Goal: Task Accomplishment & Management: Manage account settings

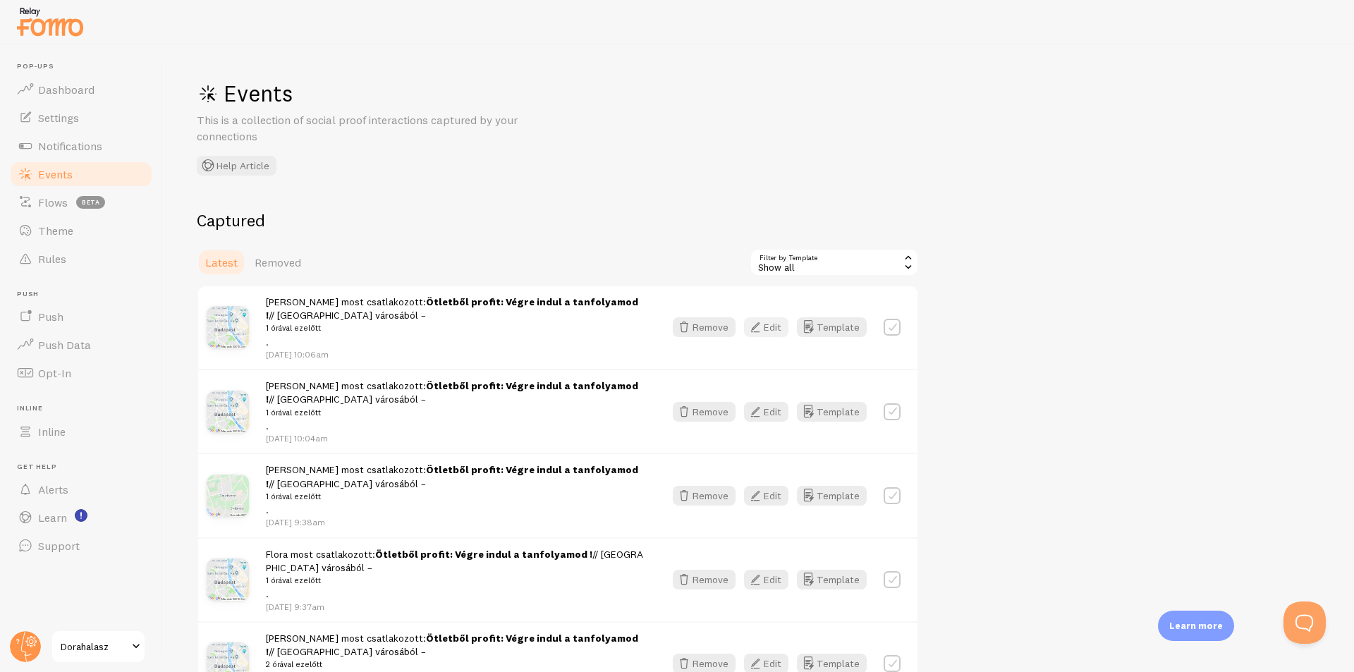
click at [760, 324] on icon "button" at bounding box center [755, 327] width 17 height 17
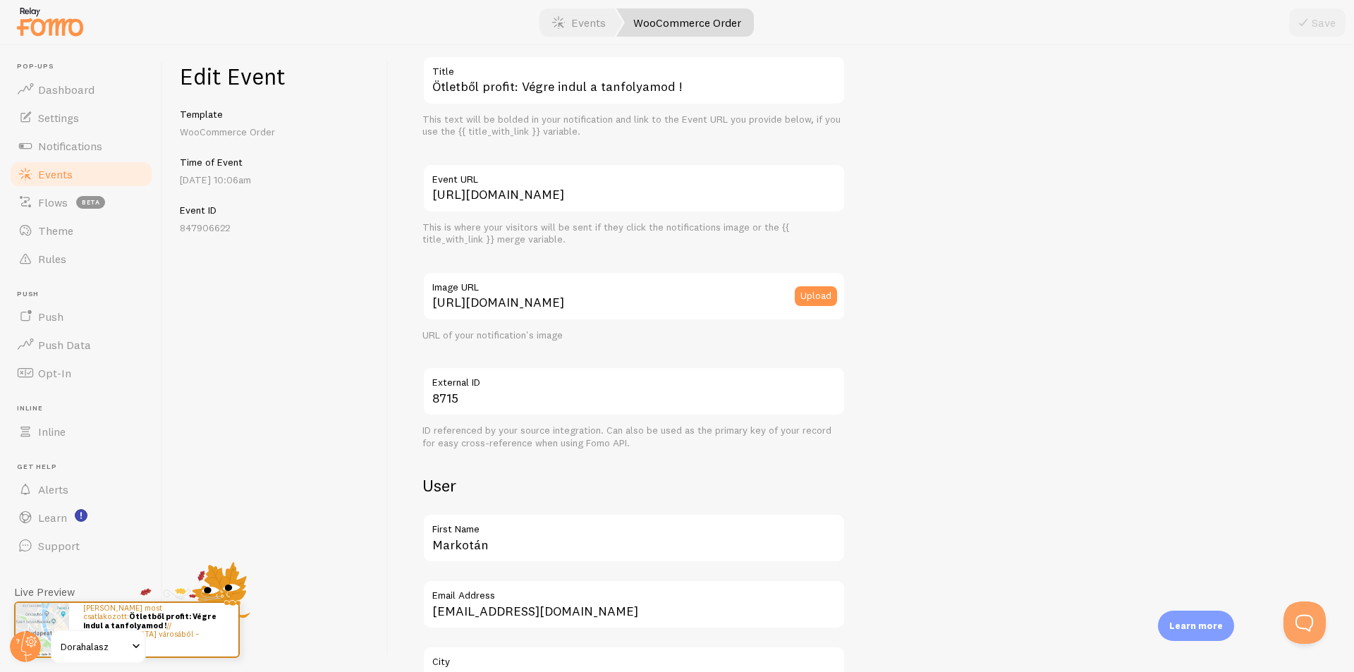
scroll to position [212, 0]
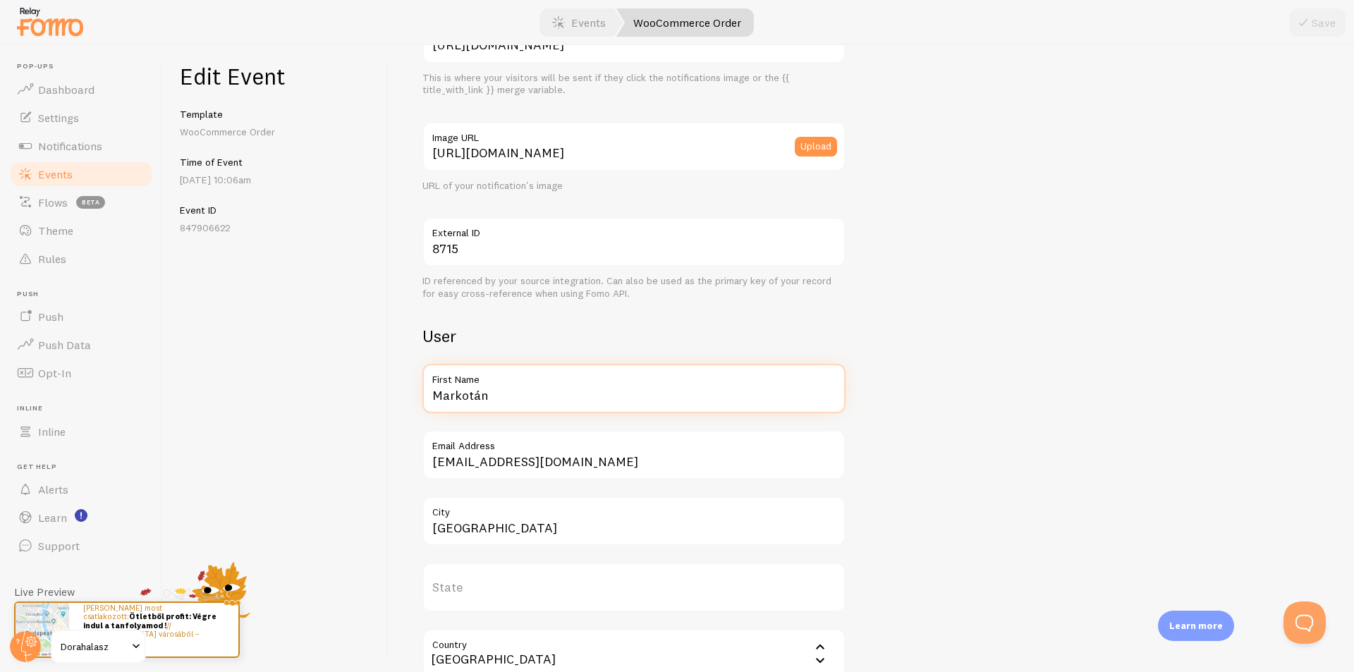
drag, startPoint x: 516, startPoint y: 404, endPoint x: 358, endPoint y: 381, distance: 159.7
click at [363, 390] on div "Edit Event Template WooCommerce Order Time of Event [DATE] 10:06am Event ID 847…" at bounding box center [758, 358] width 1191 height 627
type input "Csenge"
click at [1299, 37] on div at bounding box center [677, 22] width 1354 height 45
click at [1301, 32] on button "Save" at bounding box center [1318, 22] width 56 height 28
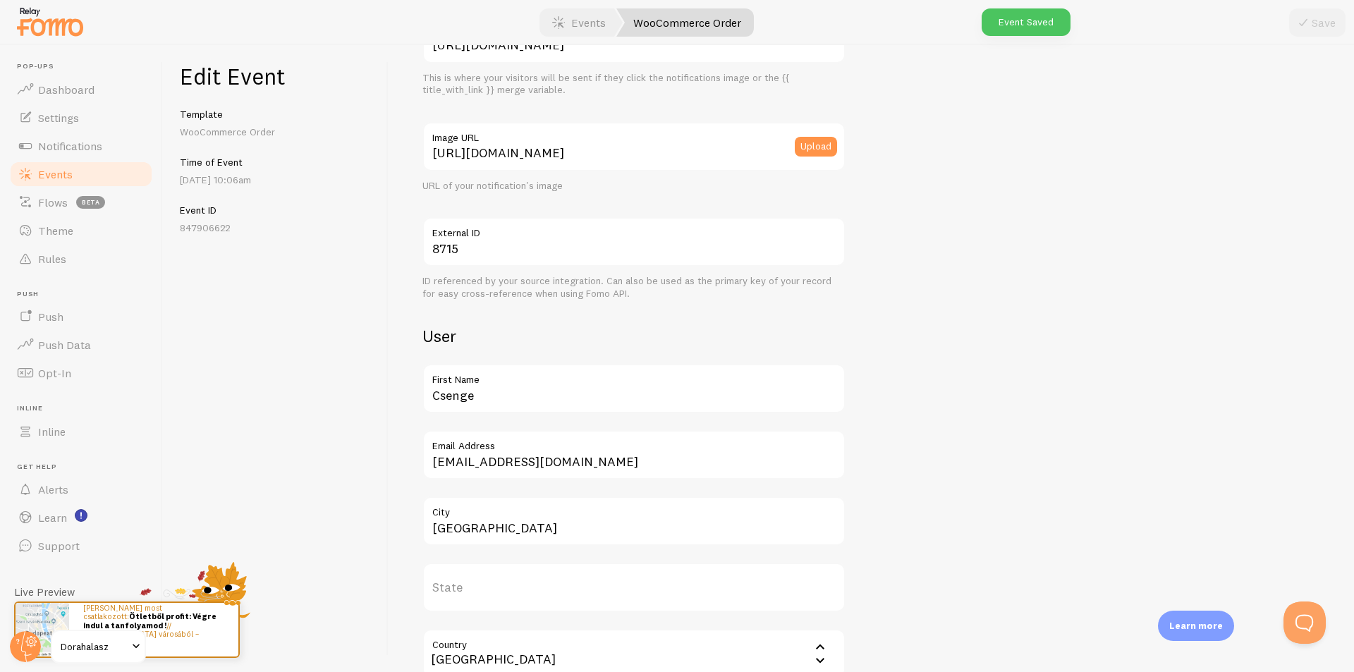
click at [97, 178] on link "Events" at bounding box center [80, 174] width 145 height 28
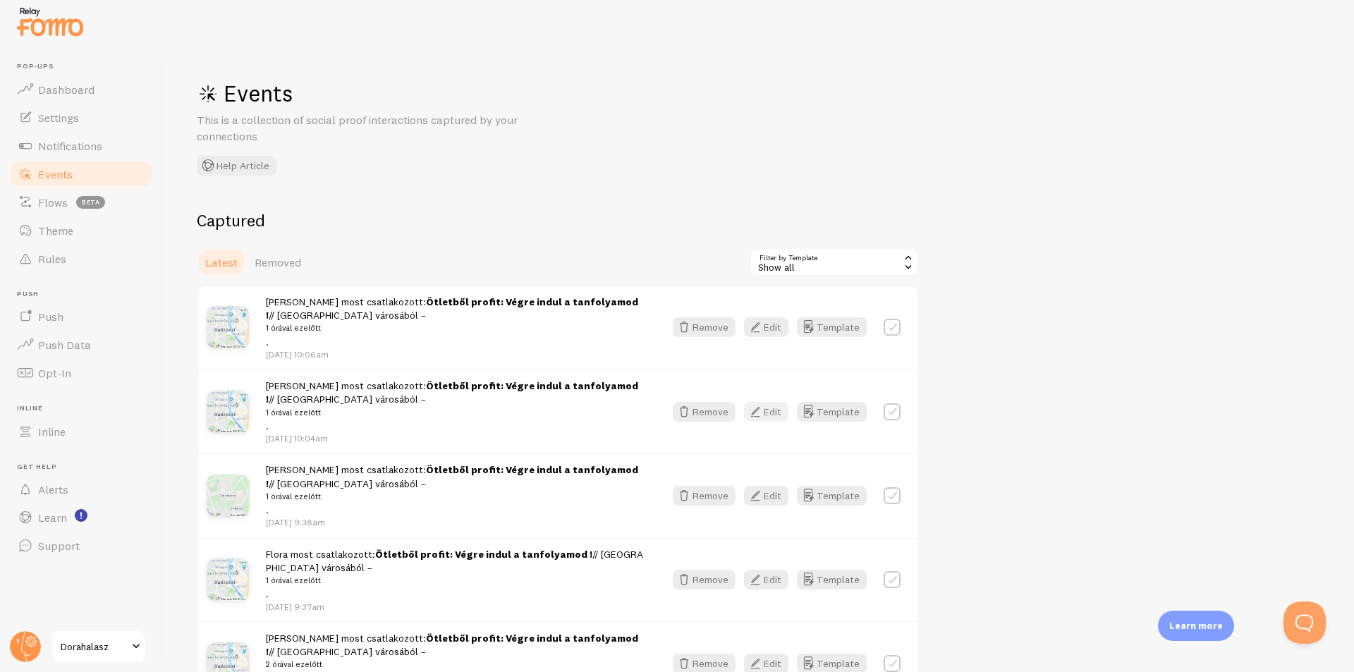
click at [771, 414] on button "Edit" at bounding box center [766, 412] width 44 height 20
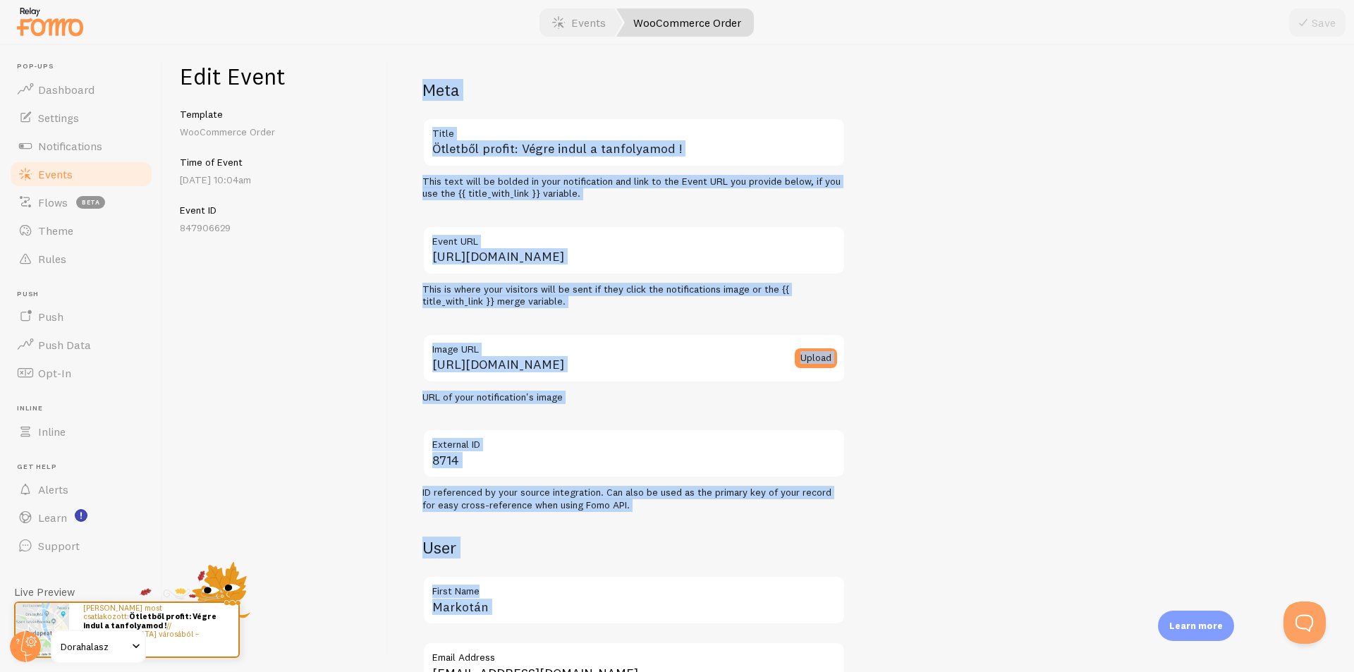
drag, startPoint x: 536, startPoint y: 595, endPoint x: 342, endPoint y: 597, distance: 194.0
click at [342, 597] on div "Edit Event Template WooCommerce Order Time of Event [DATE] 10:04am Event ID 847…" at bounding box center [758, 358] width 1191 height 627
click at [604, 606] on input "Markotán" at bounding box center [634, 600] width 423 height 49
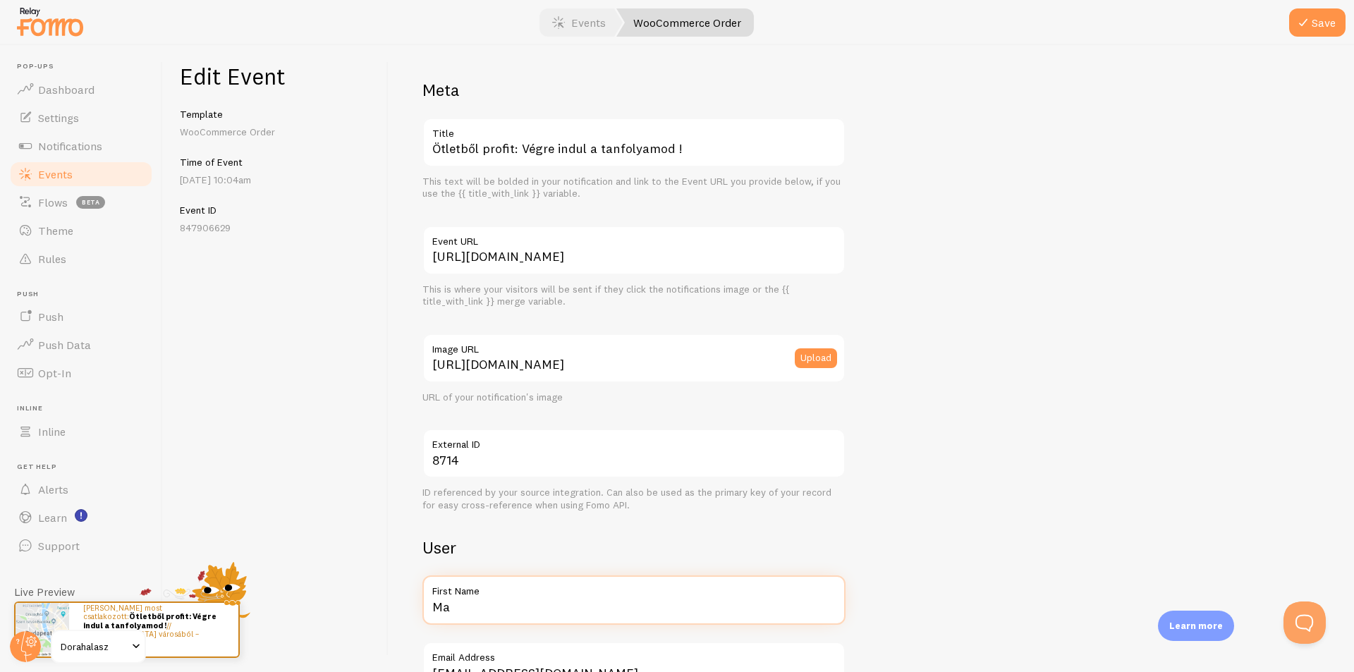
type input "M"
type input "Csenge"
click at [1339, 16] on button "Save" at bounding box center [1318, 22] width 56 height 28
click at [20, 169] on span at bounding box center [25, 174] width 17 height 17
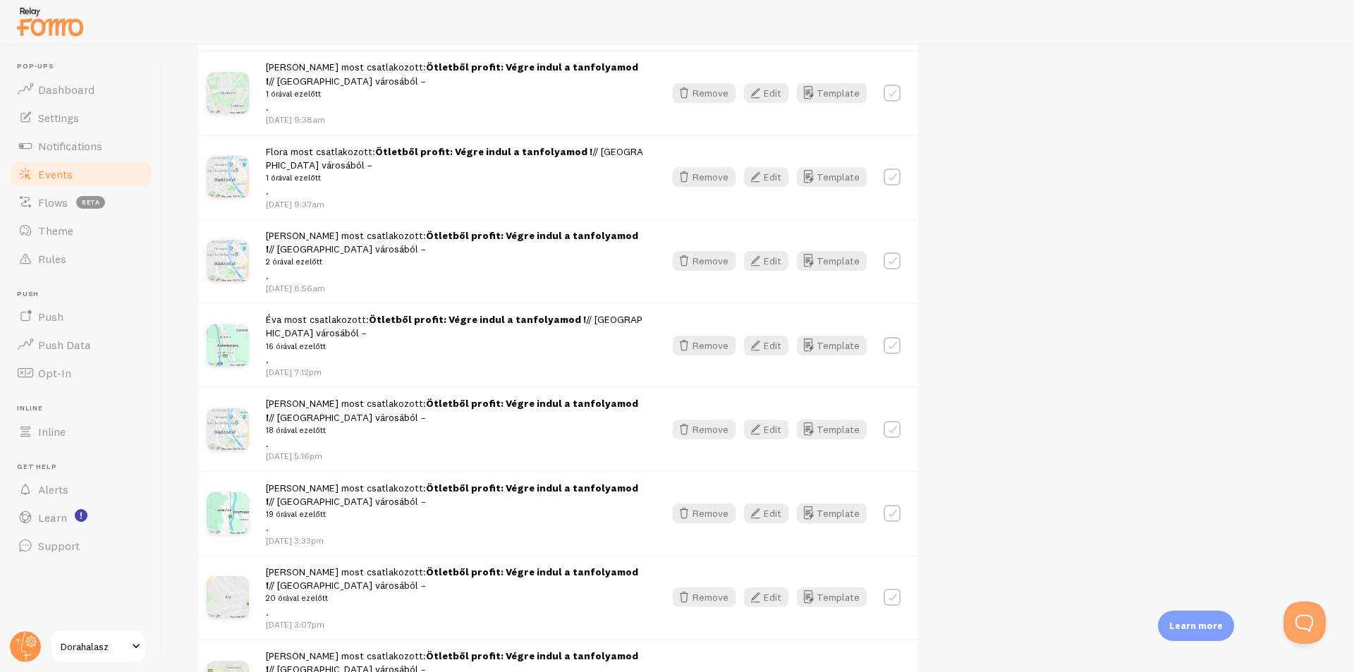
scroll to position [423, 0]
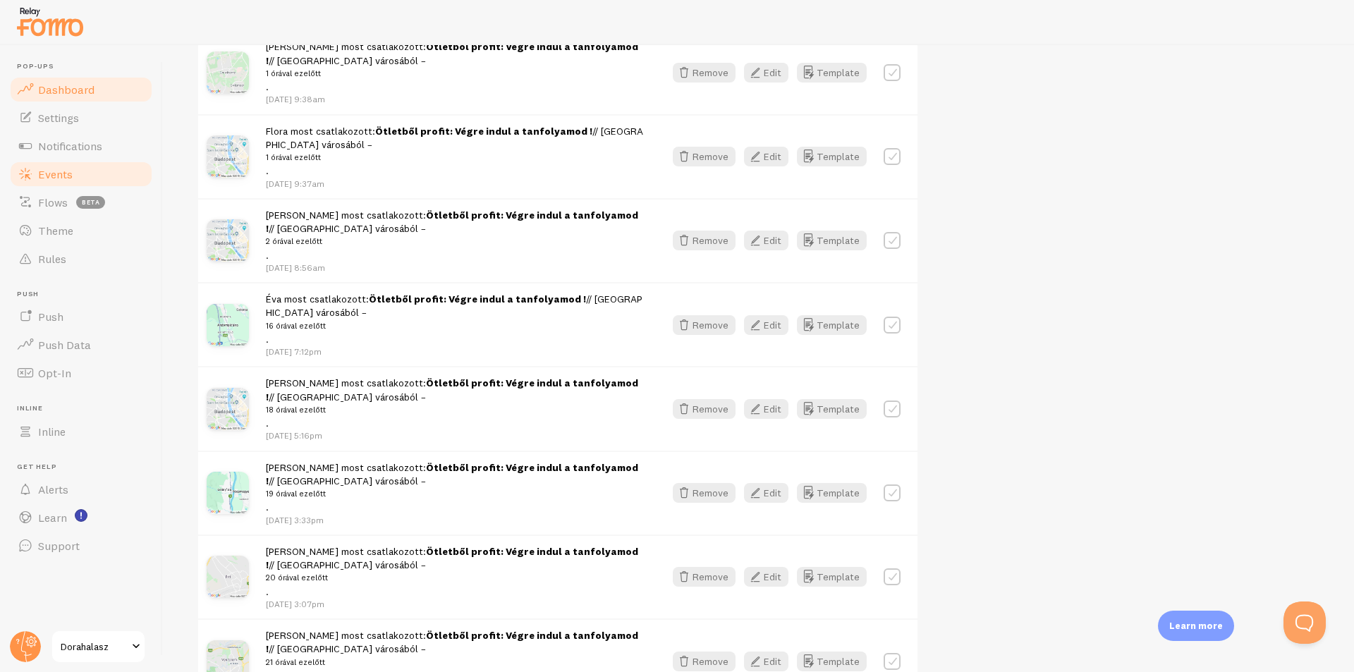
click at [68, 92] on span "Dashboard" at bounding box center [66, 90] width 56 height 14
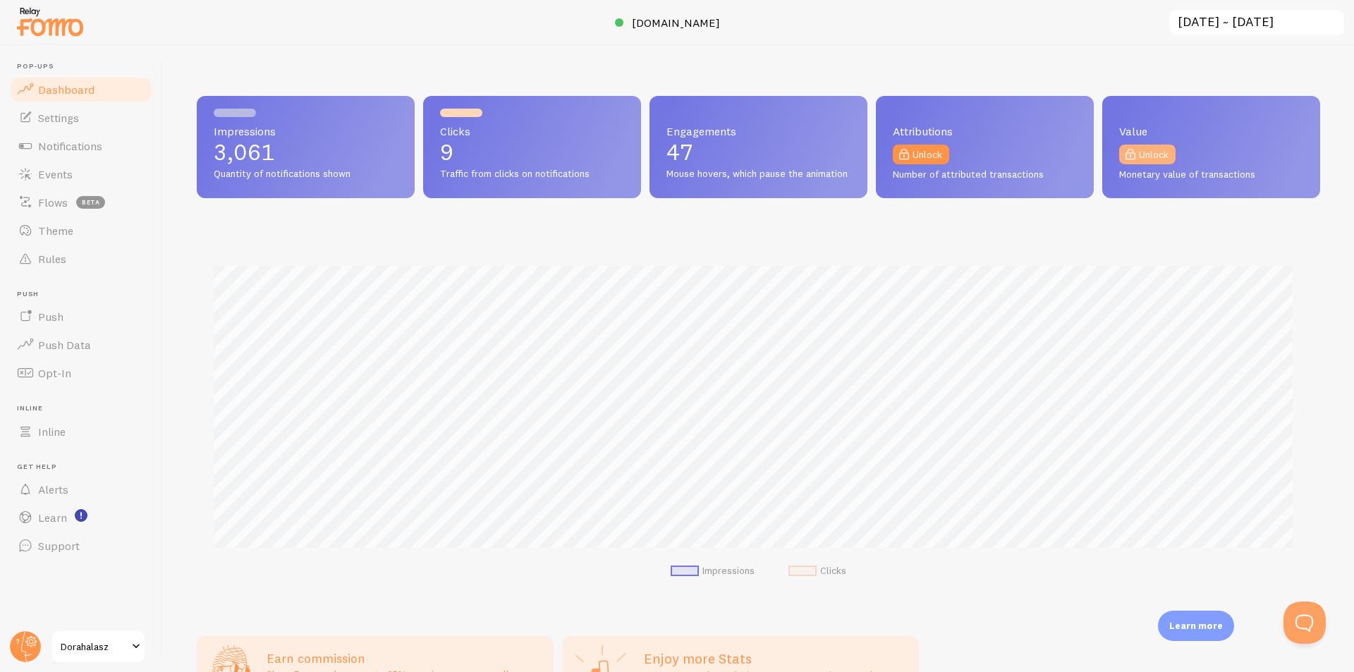
click at [1158, 160] on link "Unlock" at bounding box center [1147, 155] width 56 height 20
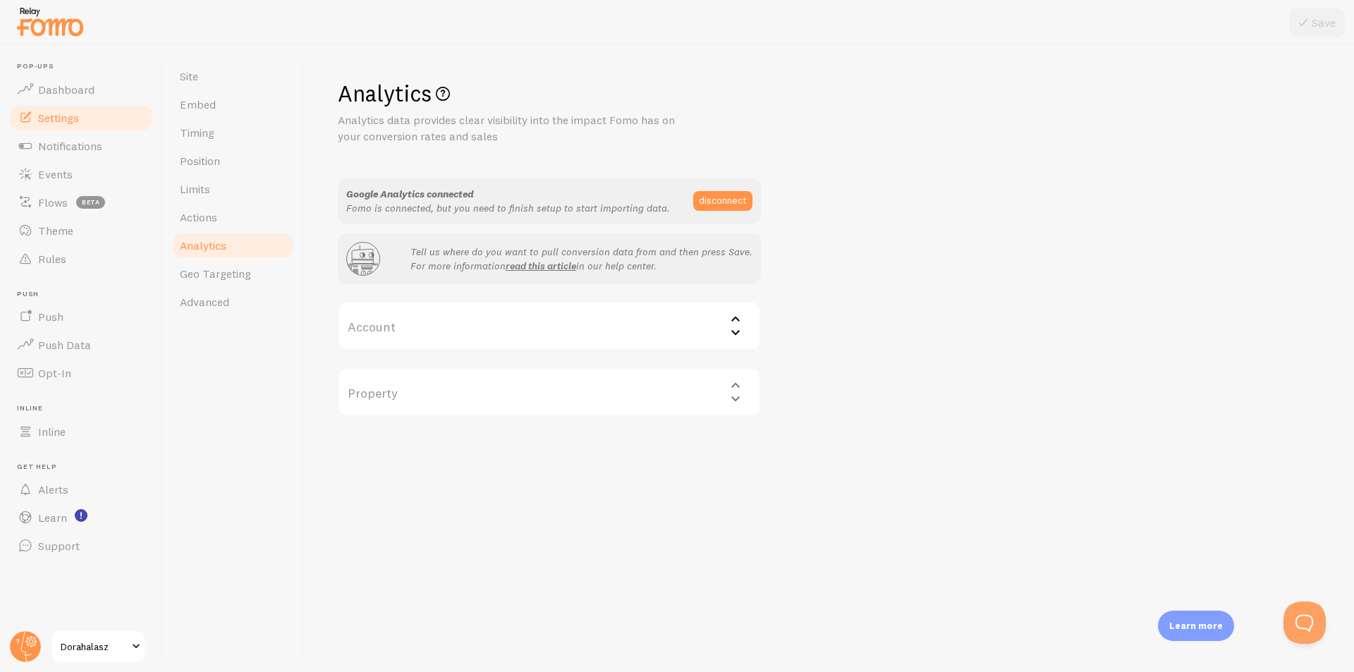
click at [641, 388] on div "Property Select property" at bounding box center [549, 392] width 423 height 49
click at [711, 394] on div "Property Select property" at bounding box center [549, 392] width 423 height 49
click at [733, 382] on div "Property Select property" at bounding box center [549, 392] width 423 height 49
click at [735, 332] on icon at bounding box center [735, 332] width 17 height 17
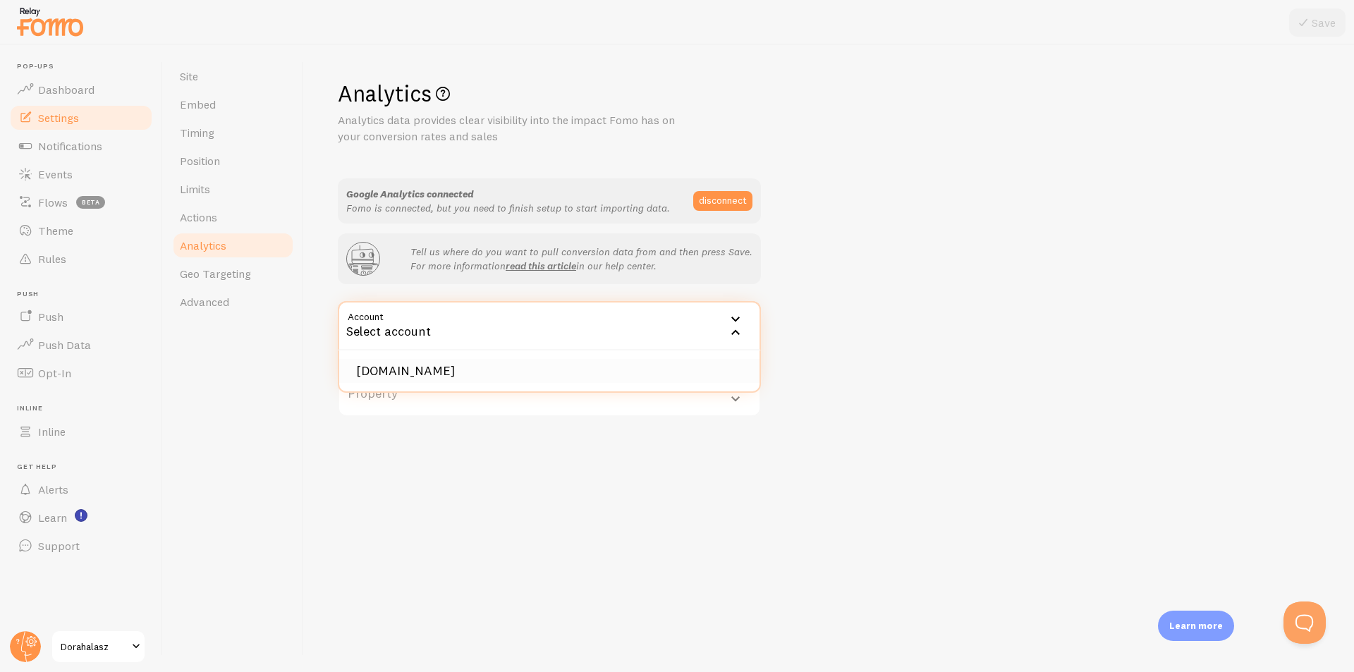
click at [521, 375] on li "[DOMAIN_NAME]" at bounding box center [549, 371] width 420 height 25
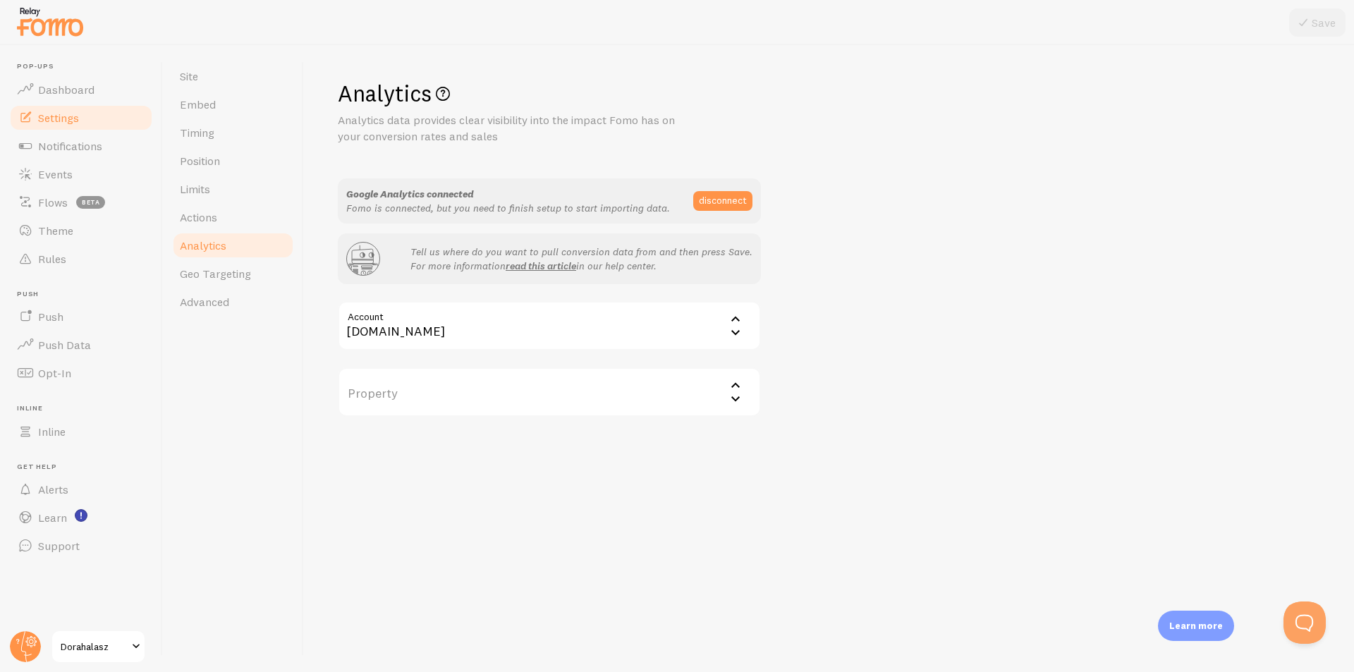
click at [535, 398] on label "Property" at bounding box center [549, 392] width 423 height 49
click at [483, 465] on li "dorahalasz GA4" at bounding box center [549, 461] width 420 height 25
click at [202, 284] on link "Geo Targeting" at bounding box center [232, 274] width 123 height 28
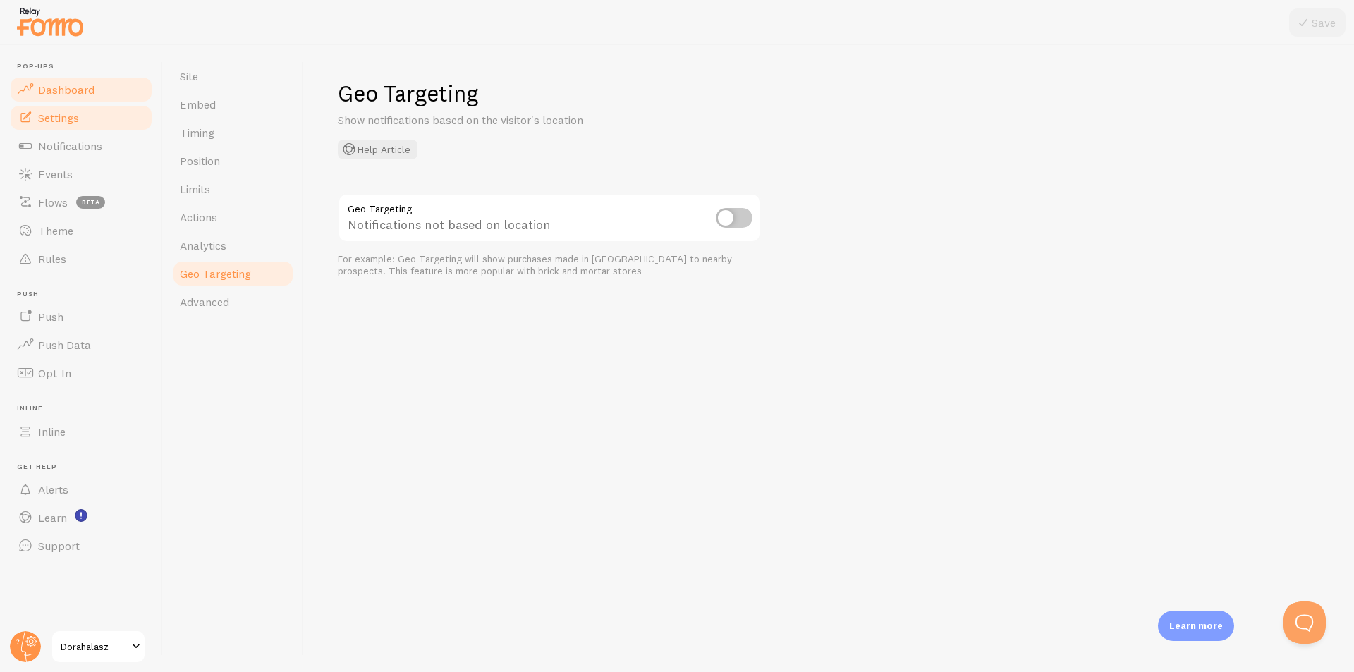
click at [97, 92] on link "Dashboard" at bounding box center [80, 89] width 145 height 28
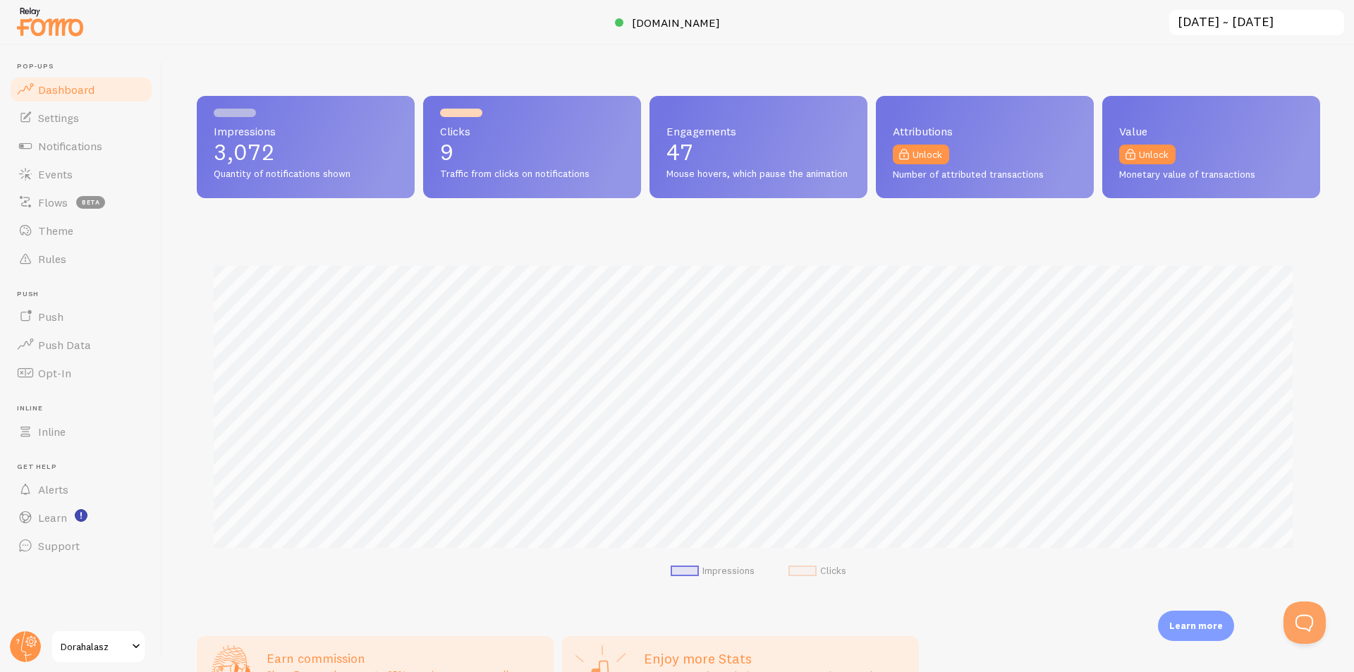
scroll to position [370, 1113]
